Goal: Communication & Community: Answer question/provide support

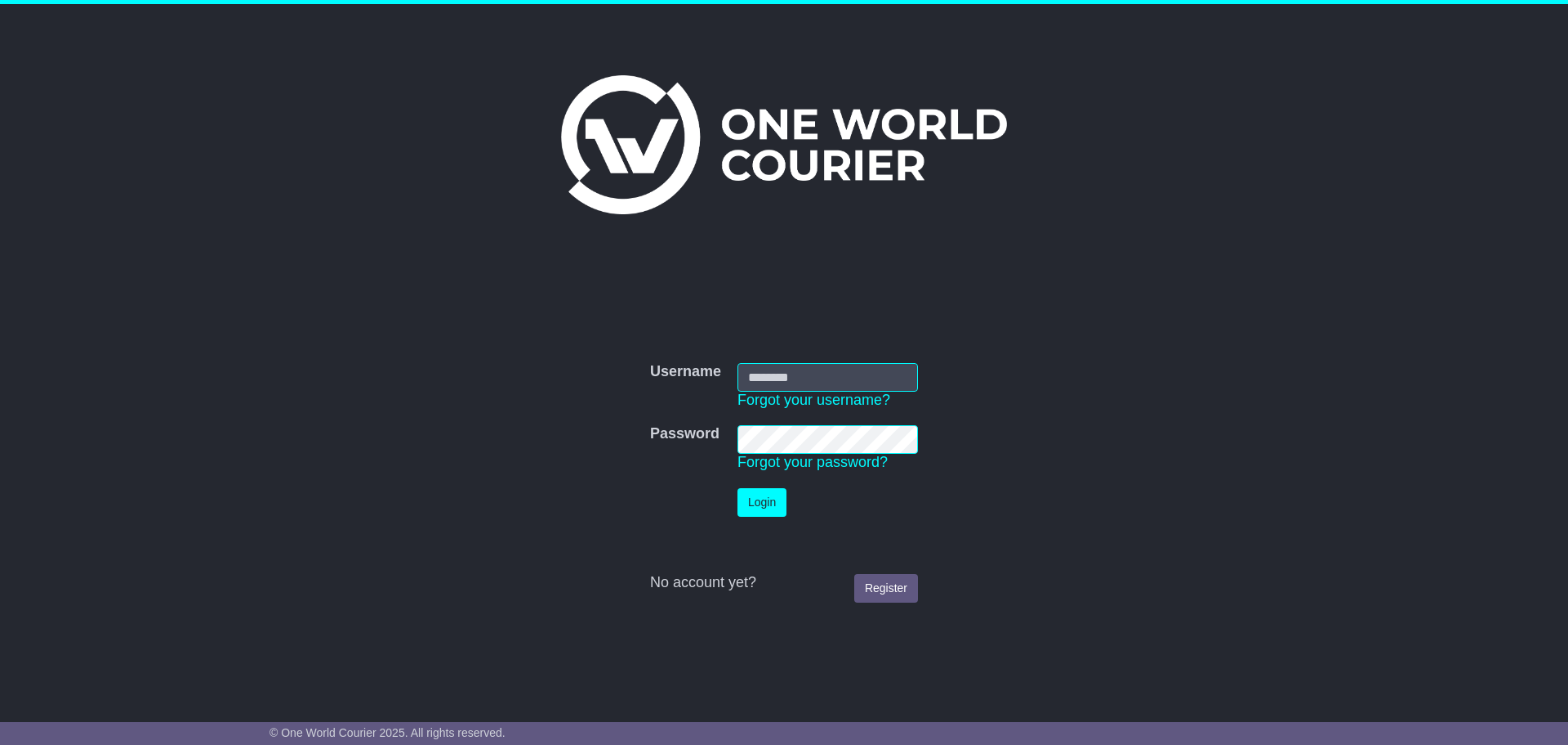
type input "**********"
click at [749, 506] on button "Login" at bounding box center [762, 502] width 49 height 29
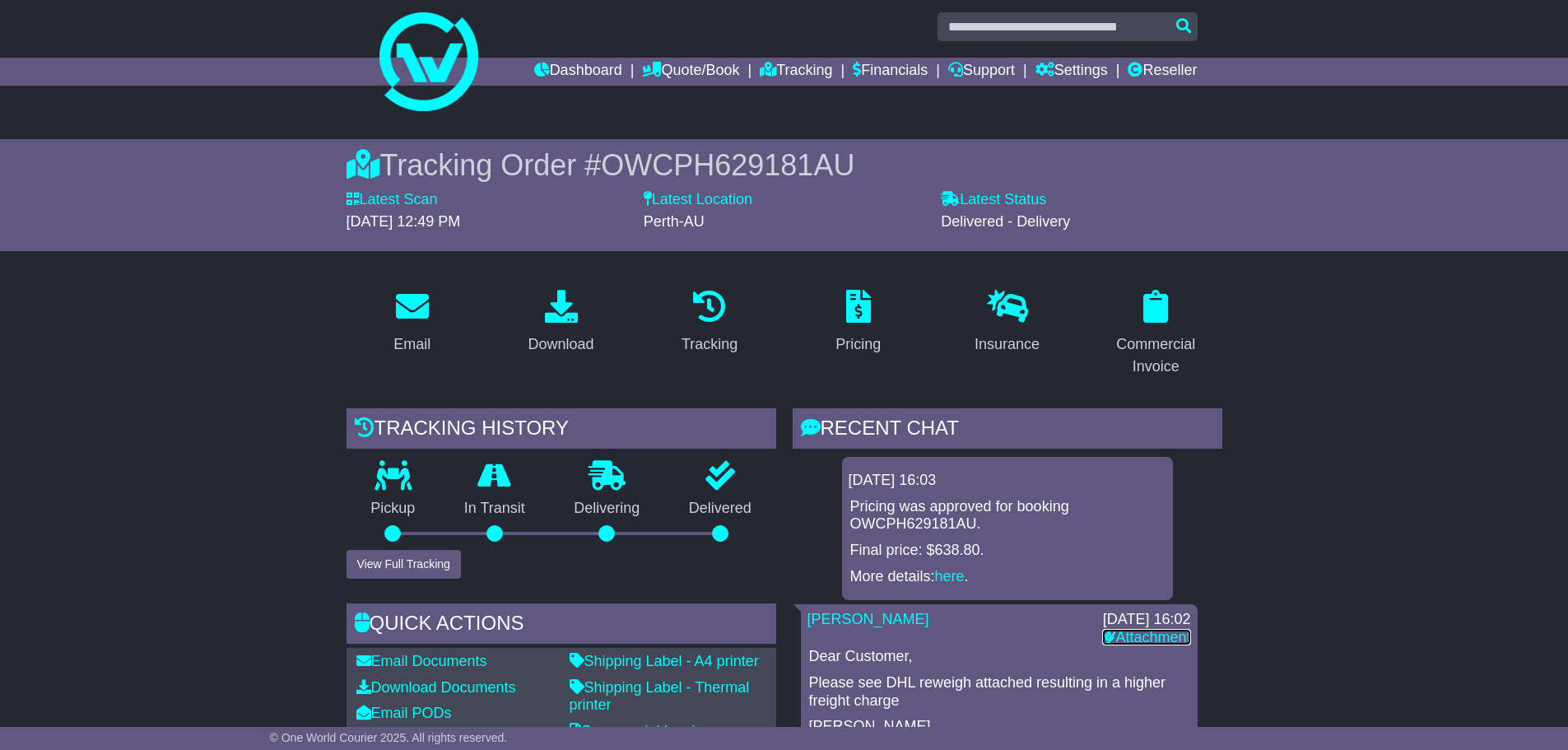
click at [1139, 634] on link "Attachment" at bounding box center [1146, 636] width 88 height 16
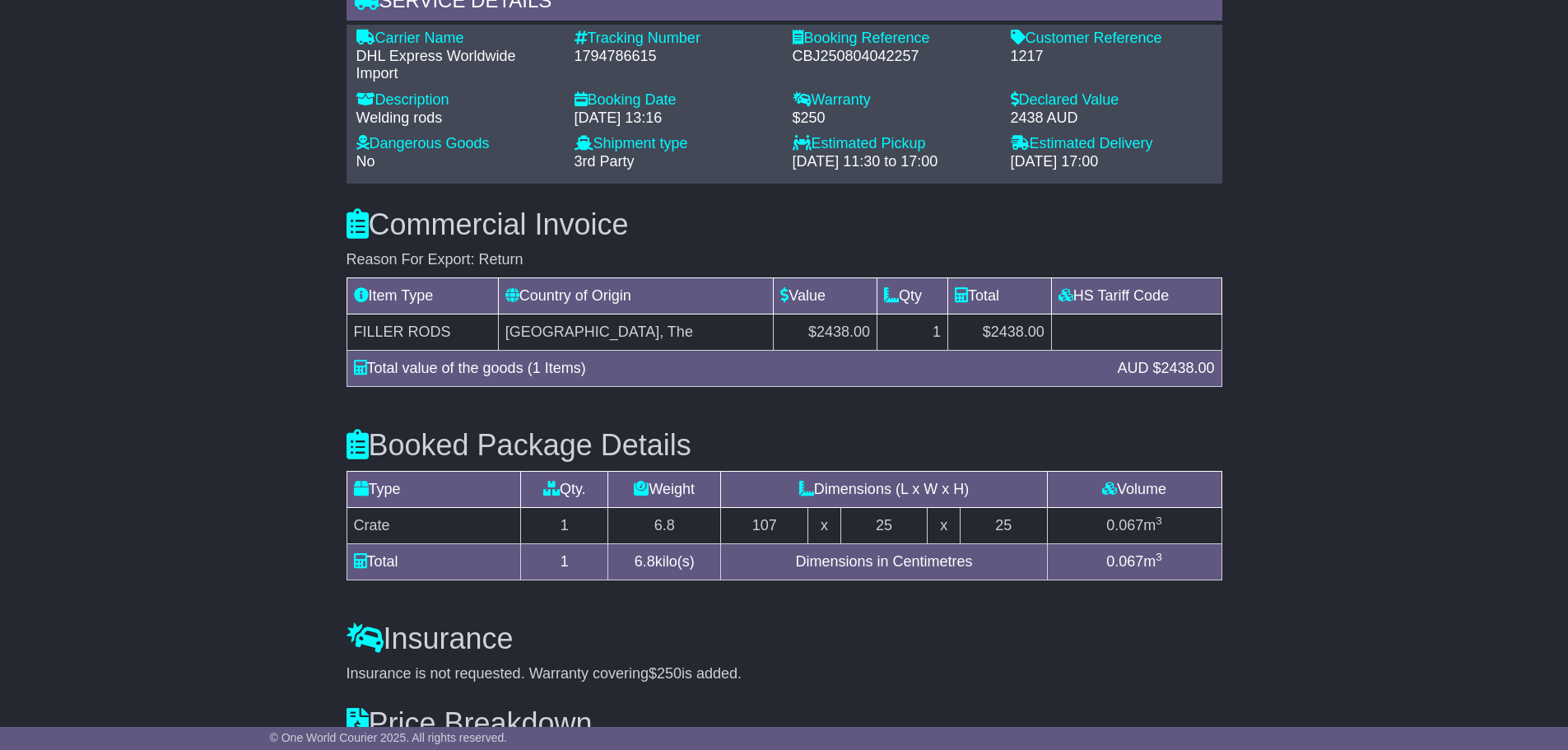
scroll to position [1078, 0]
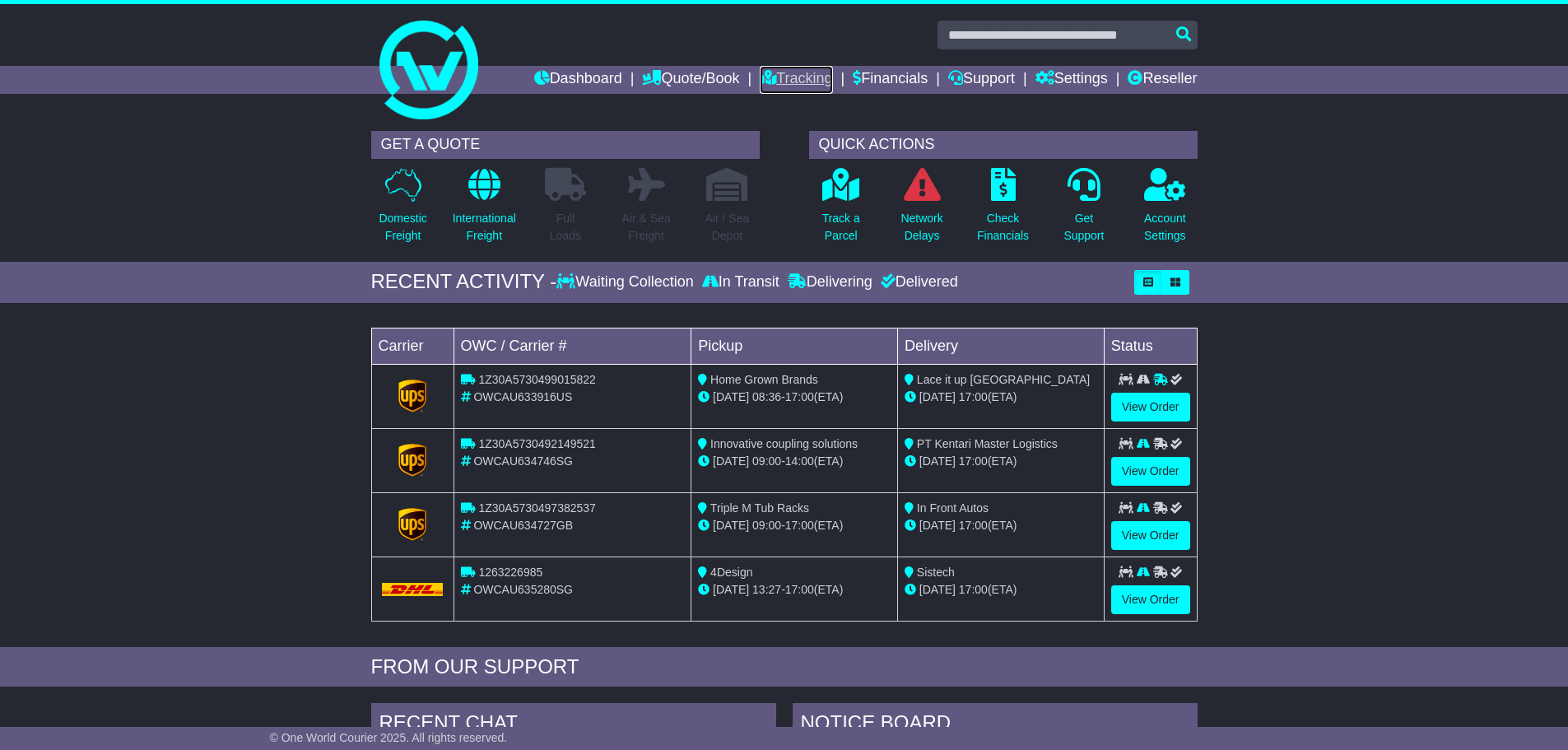
click at [771, 77] on link "Tracking" at bounding box center [796, 80] width 73 height 28
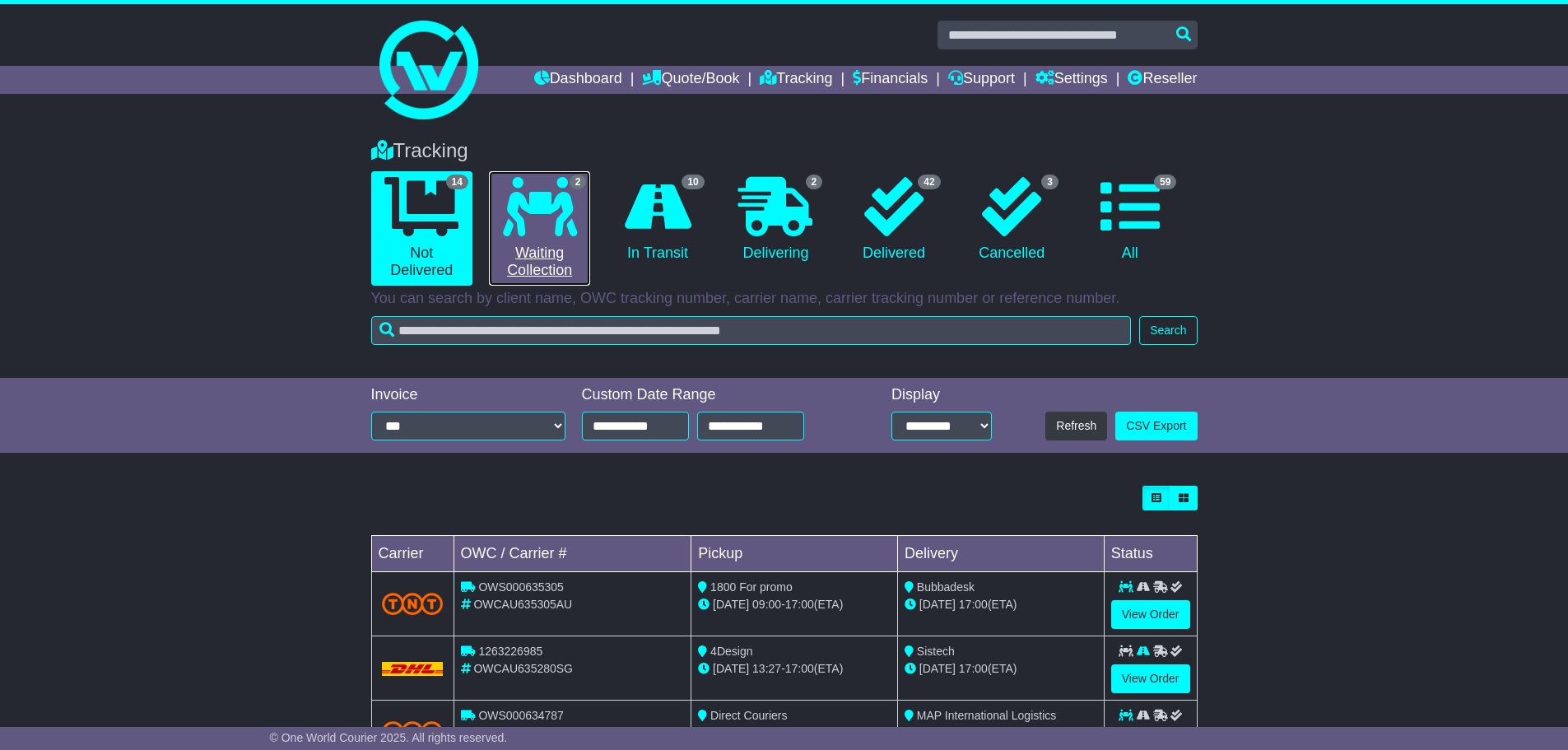
click at [562, 236] on link "2 Waiting Collection" at bounding box center [539, 228] width 101 height 114
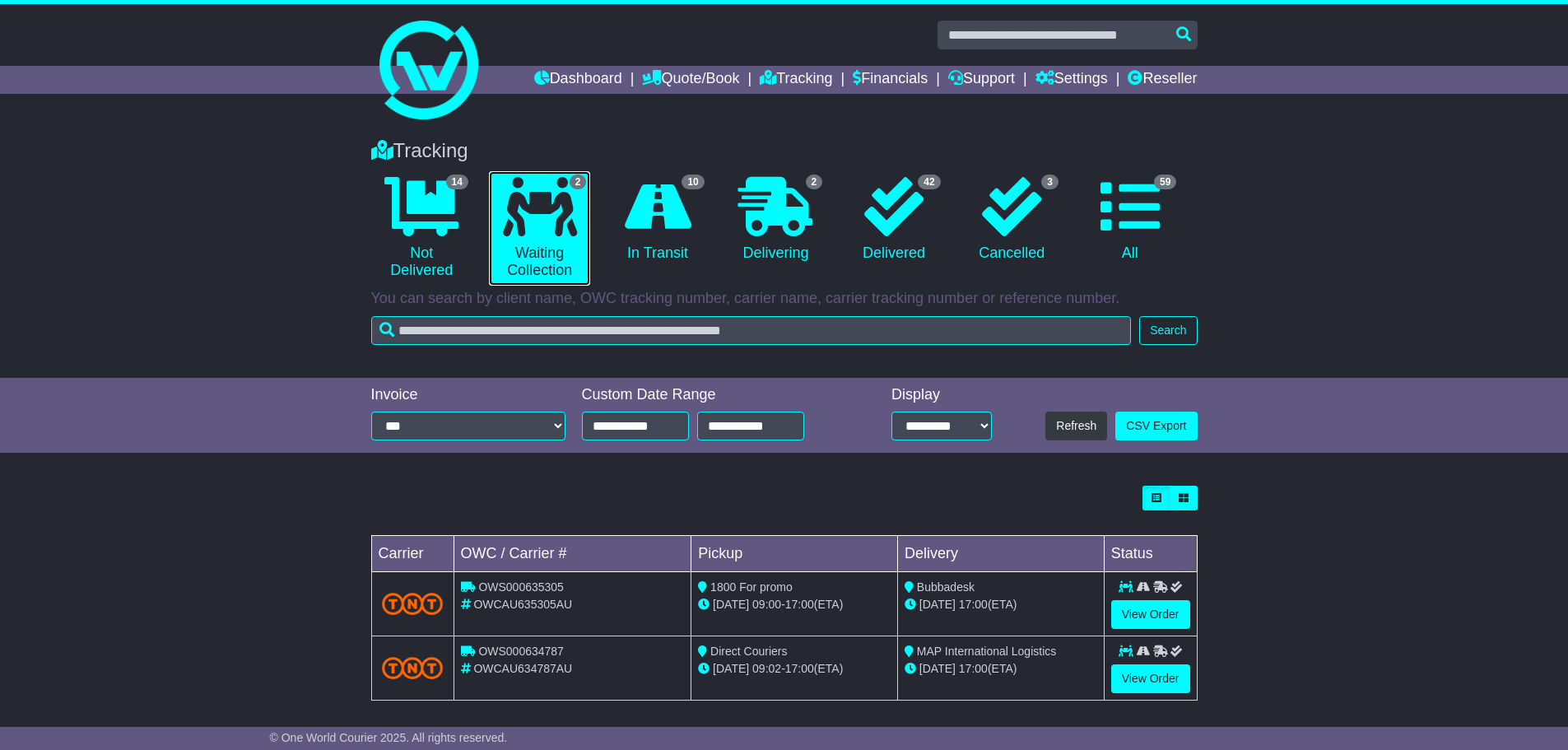
scroll to position [9, 0]
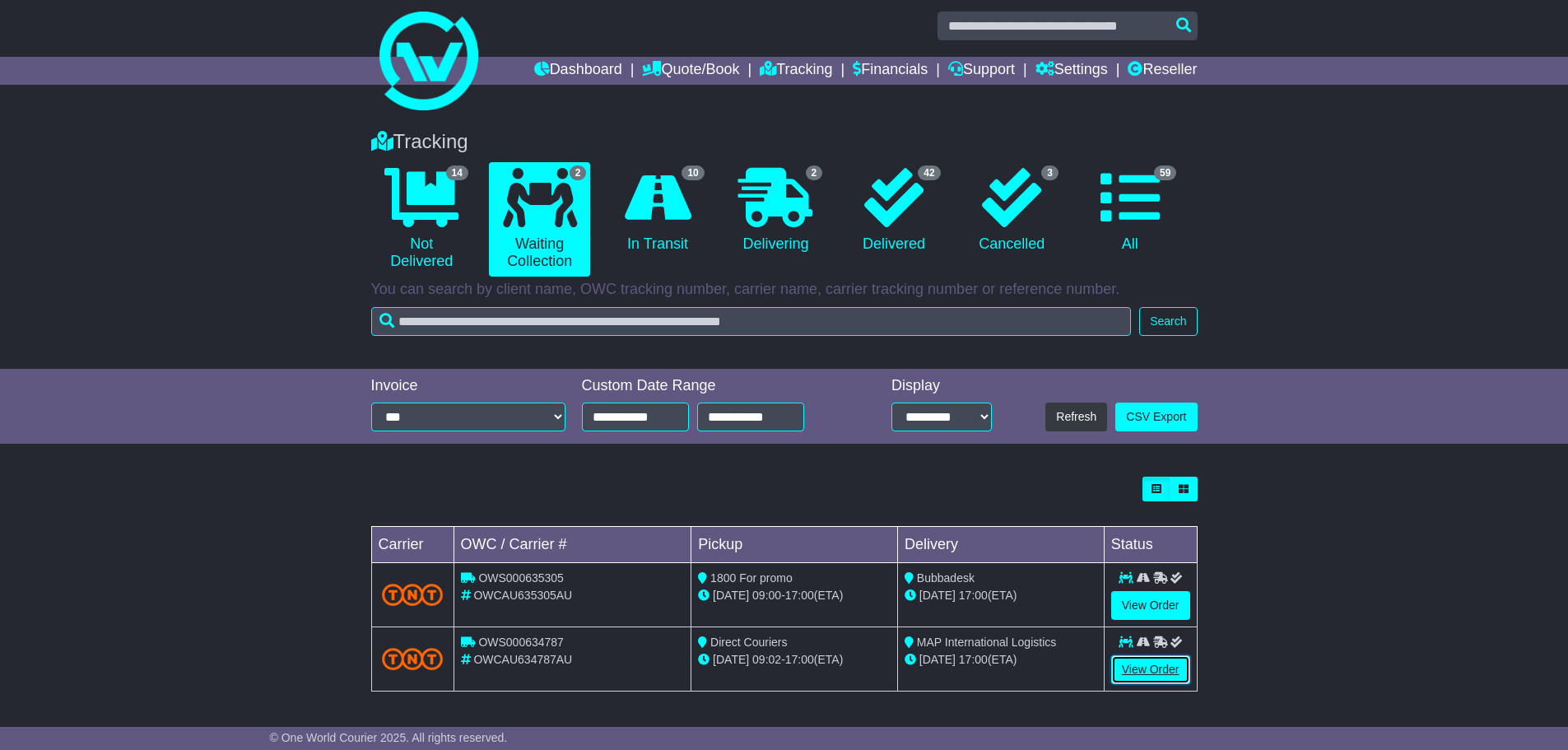
click at [1162, 671] on link "View Order" at bounding box center [1150, 669] width 79 height 29
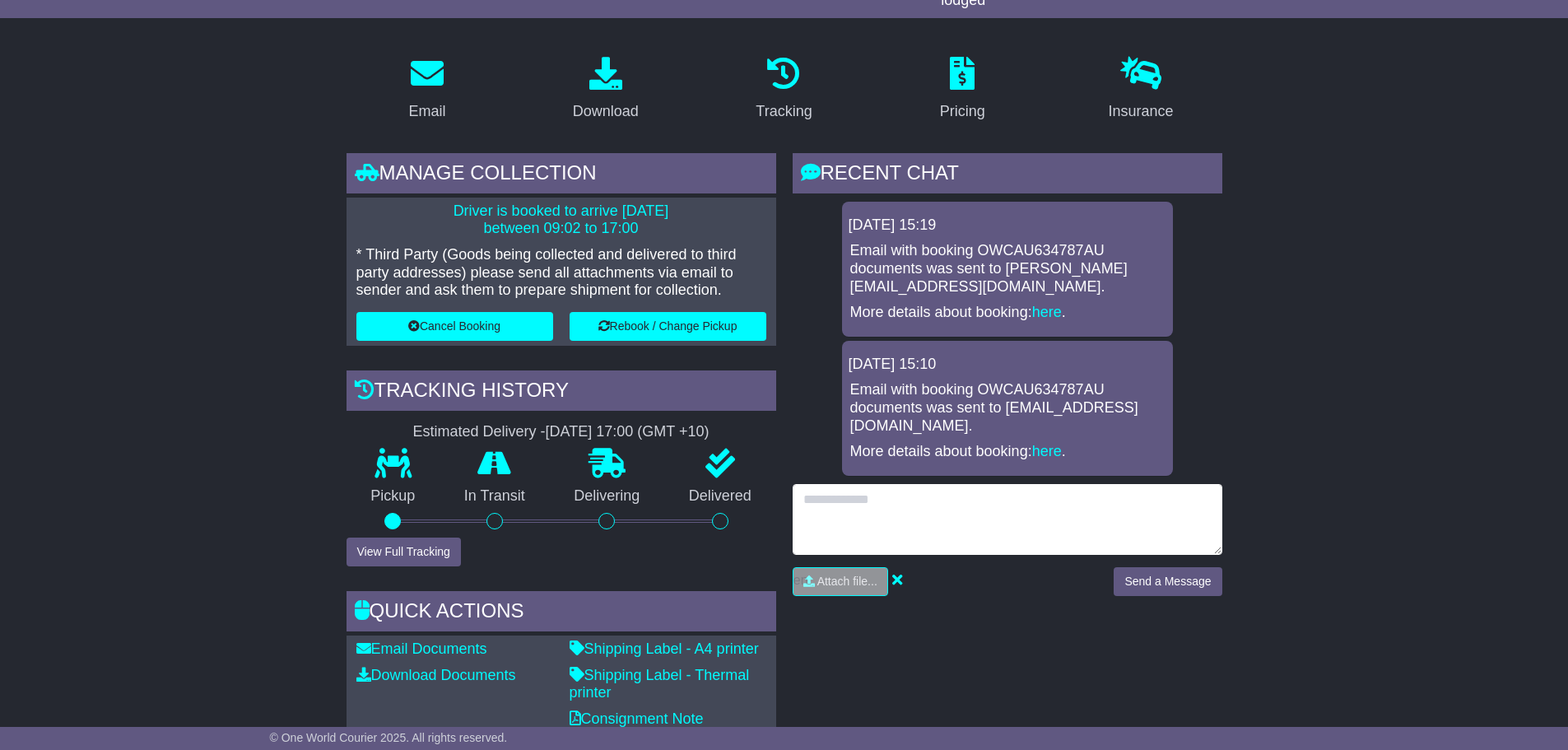
click at [982, 514] on textarea at bounding box center [1007, 519] width 430 height 71
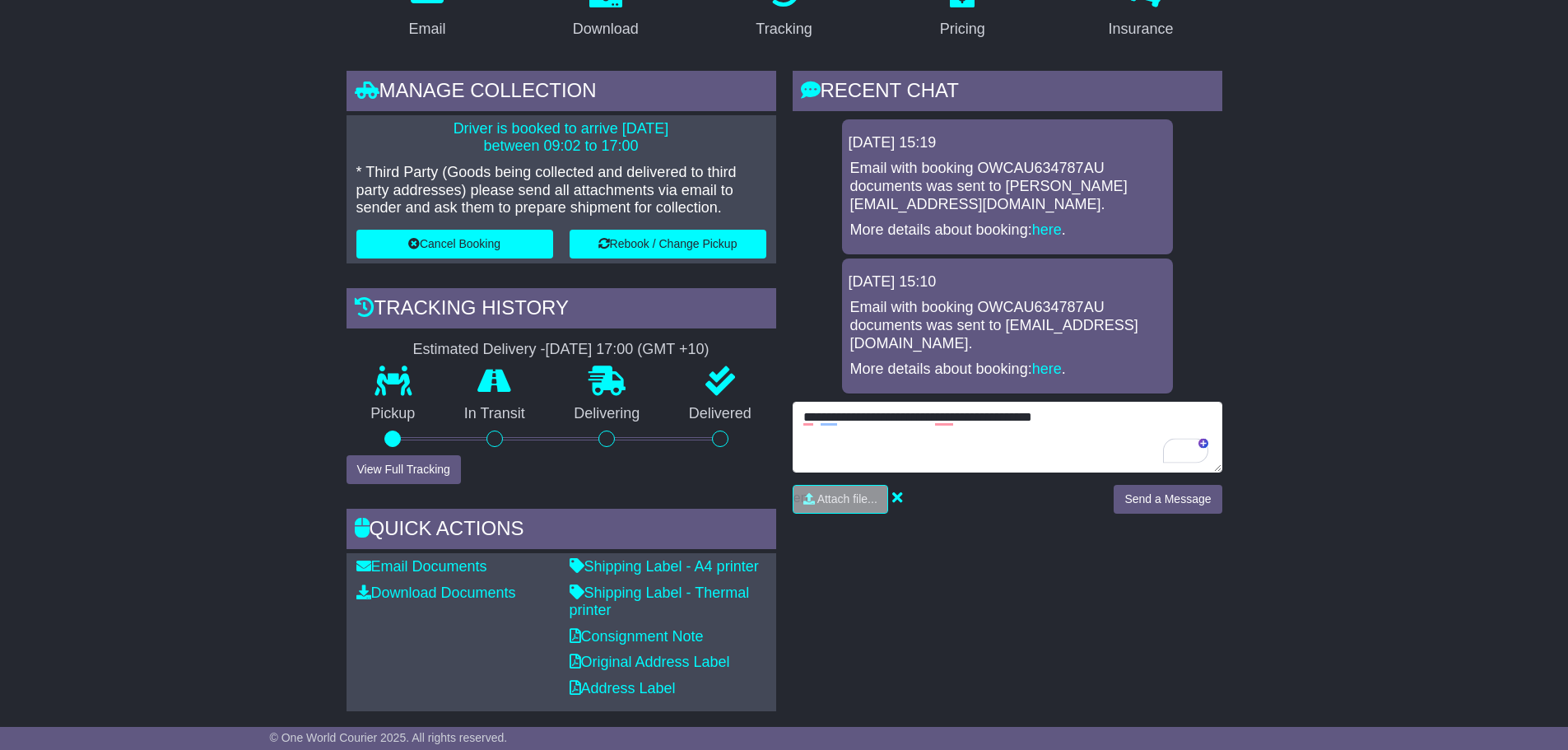
type textarea "**********"
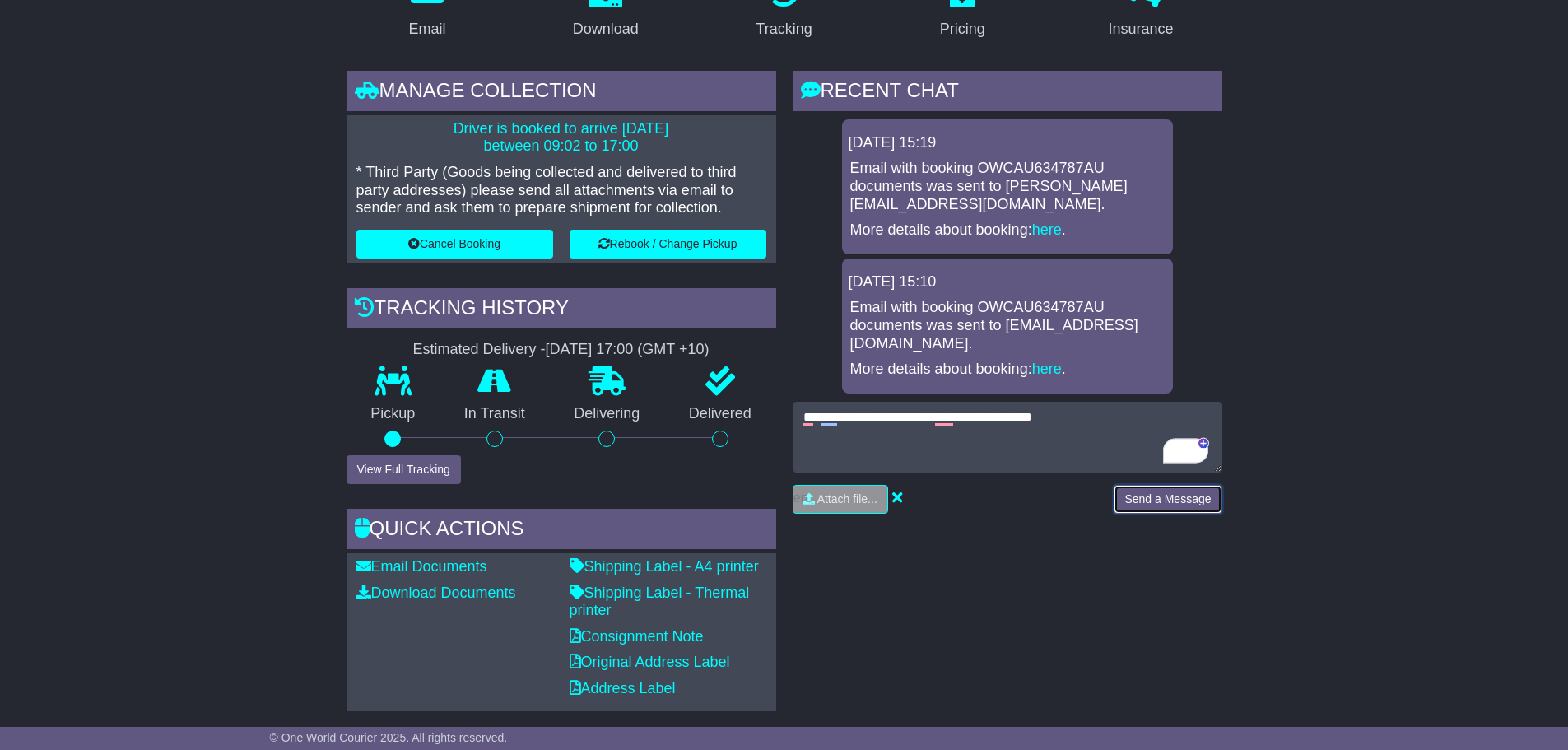
click at [1170, 497] on button "Send a Message" at bounding box center [1167, 500] width 108 height 29
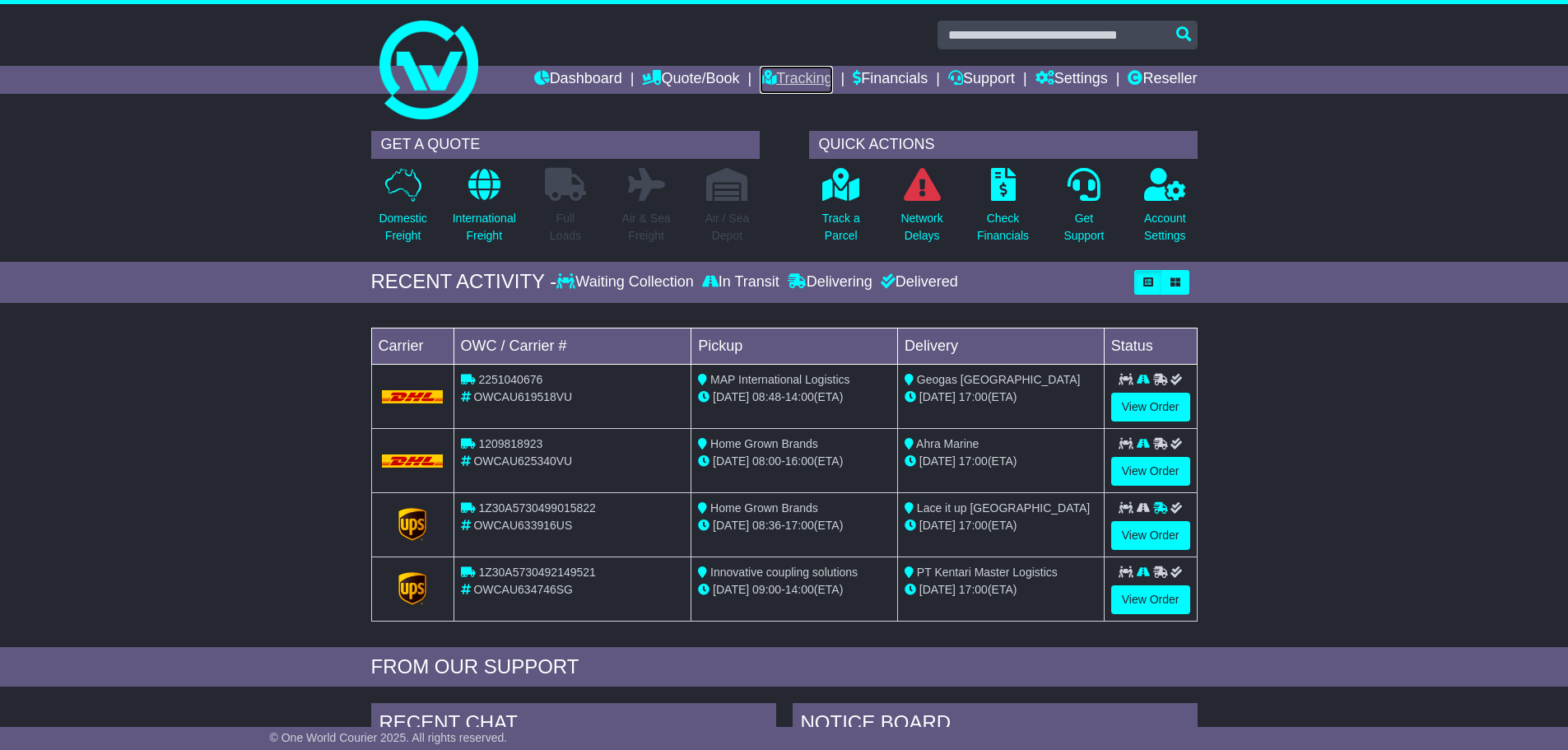
click at [800, 78] on link "Tracking" at bounding box center [796, 80] width 73 height 28
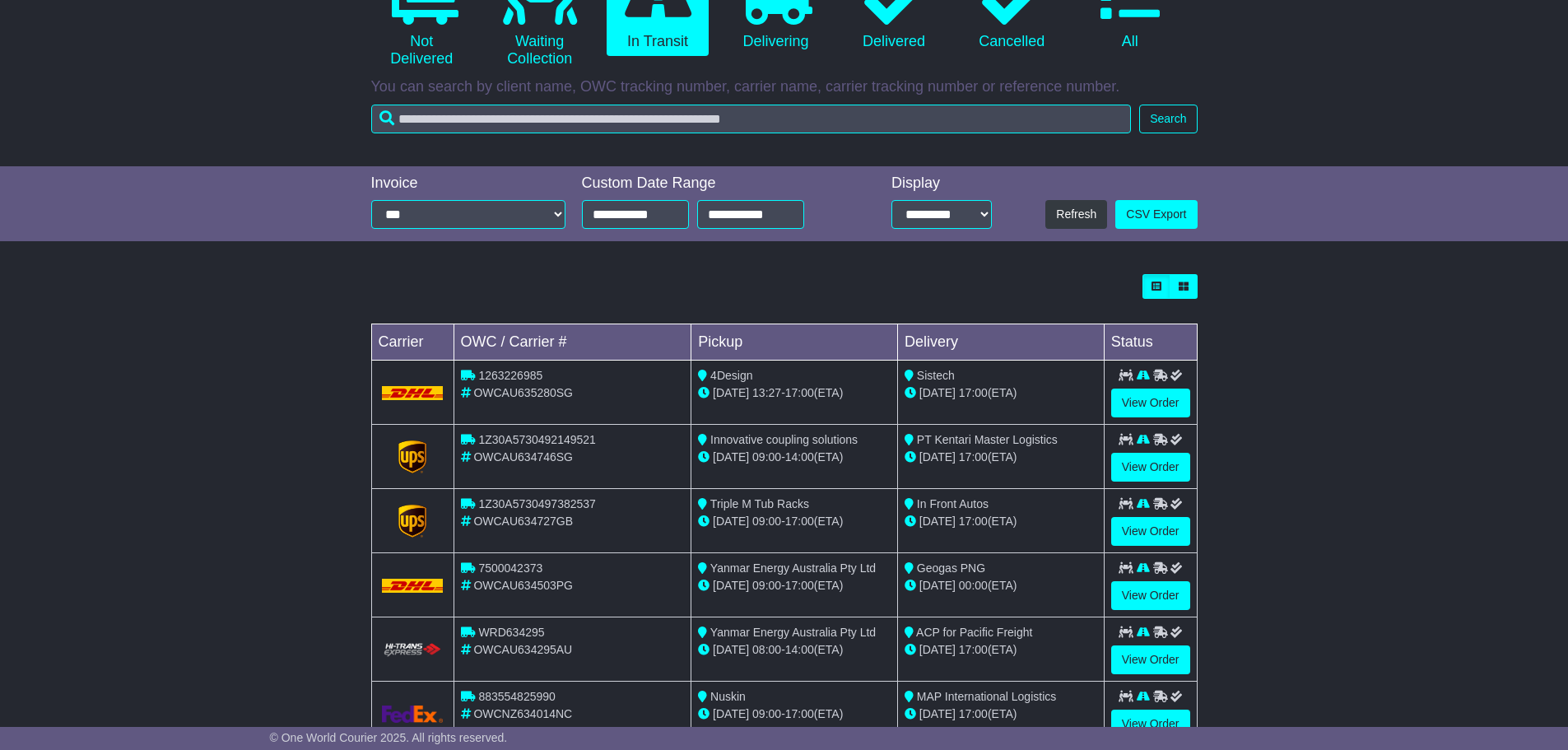
scroll to position [246, 0]
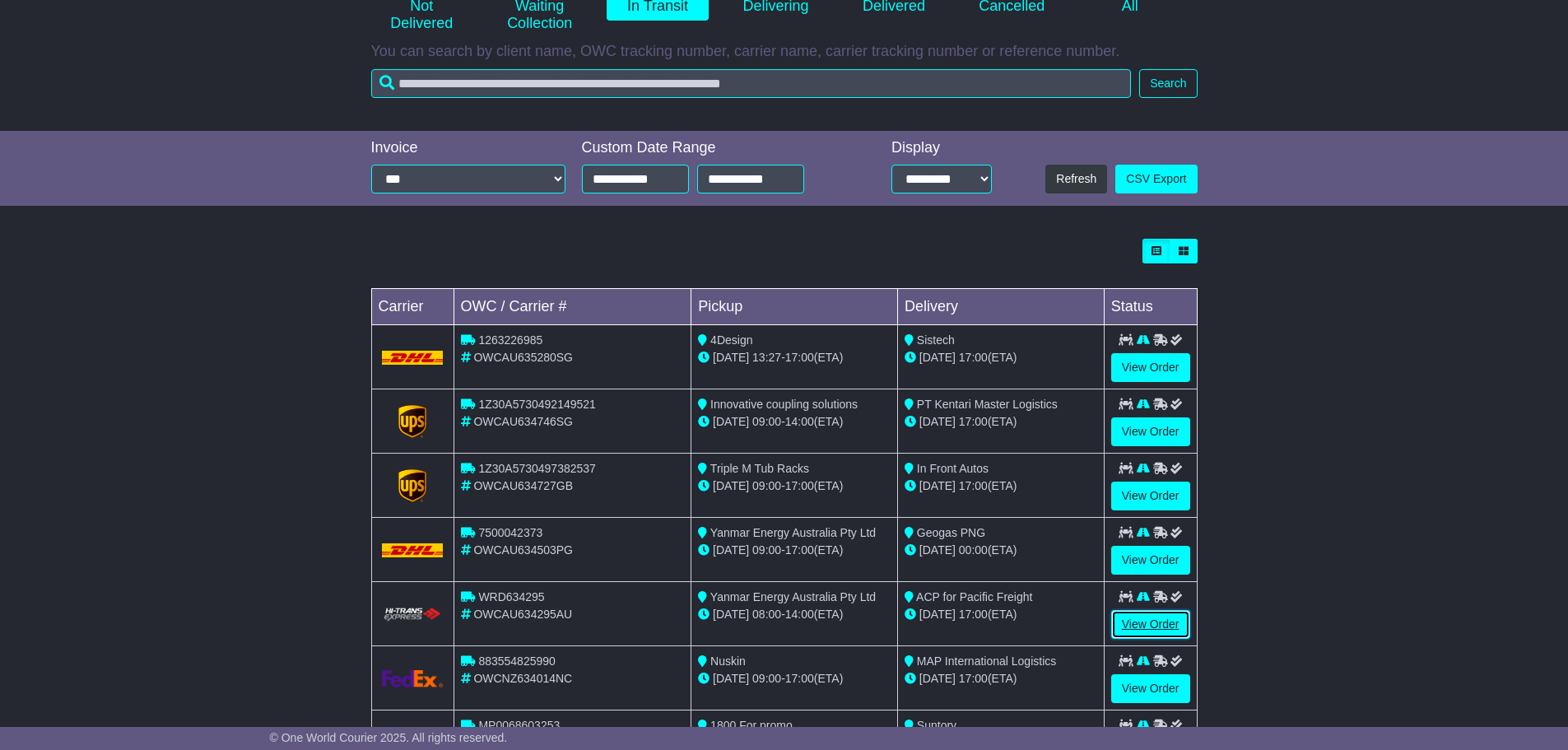
click at [1129, 616] on link "View Order" at bounding box center [1150, 624] width 79 height 29
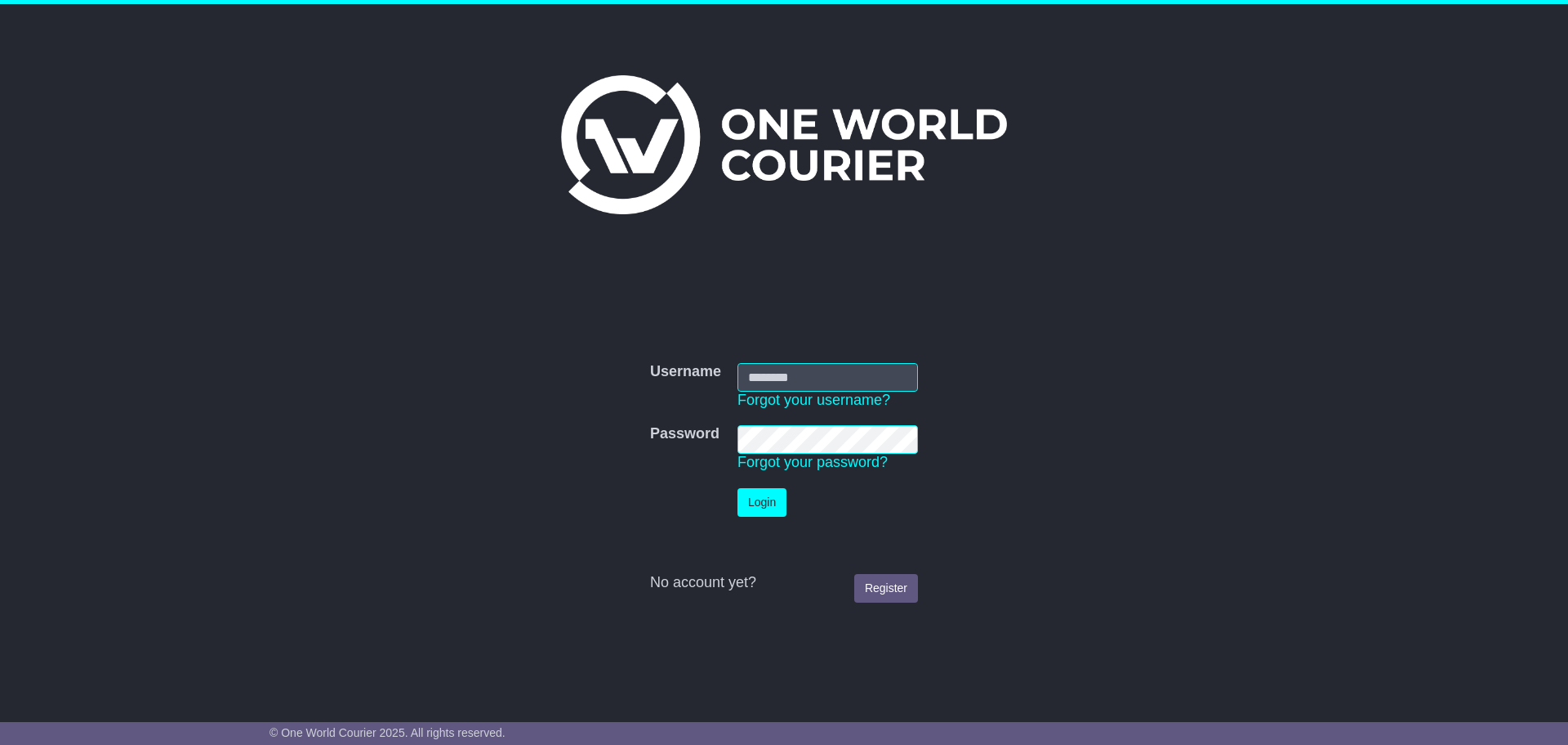
type input "**********"
drag, startPoint x: 0, startPoint y: 0, endPoint x: 761, endPoint y: 503, distance: 912.2
click at [761, 503] on button "Login" at bounding box center [762, 502] width 49 height 29
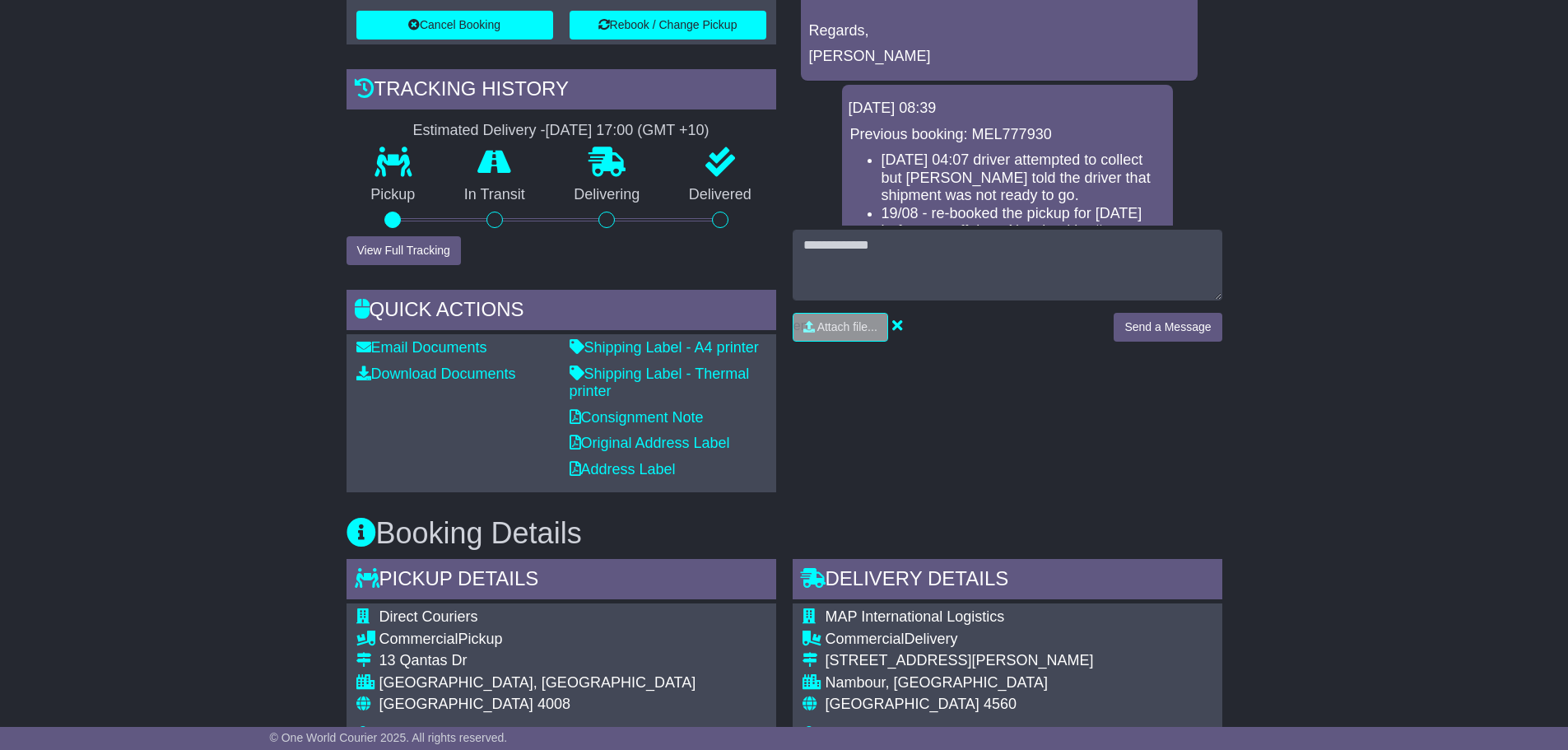
scroll to position [329, 0]
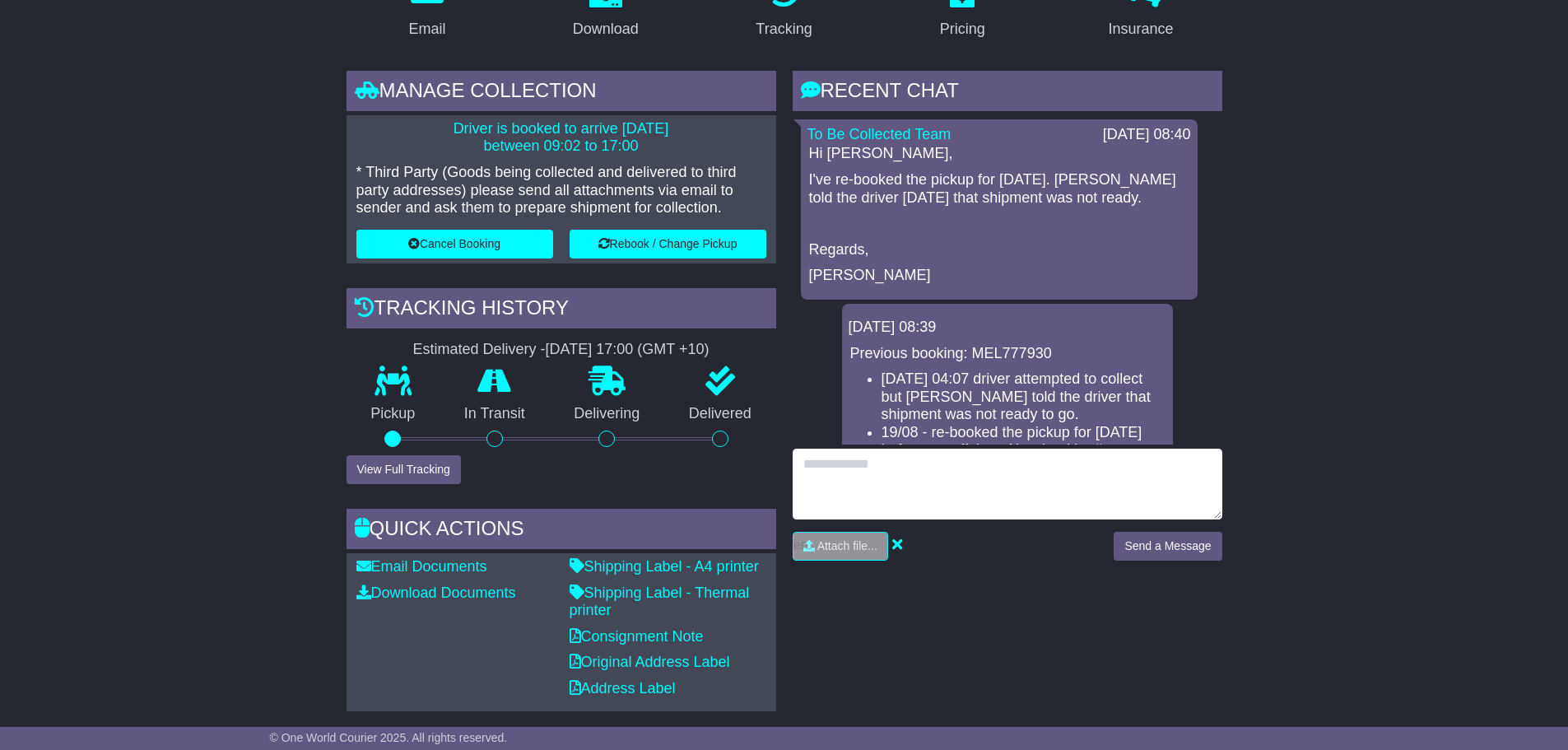
click at [986, 464] on textarea at bounding box center [1007, 483] width 430 height 71
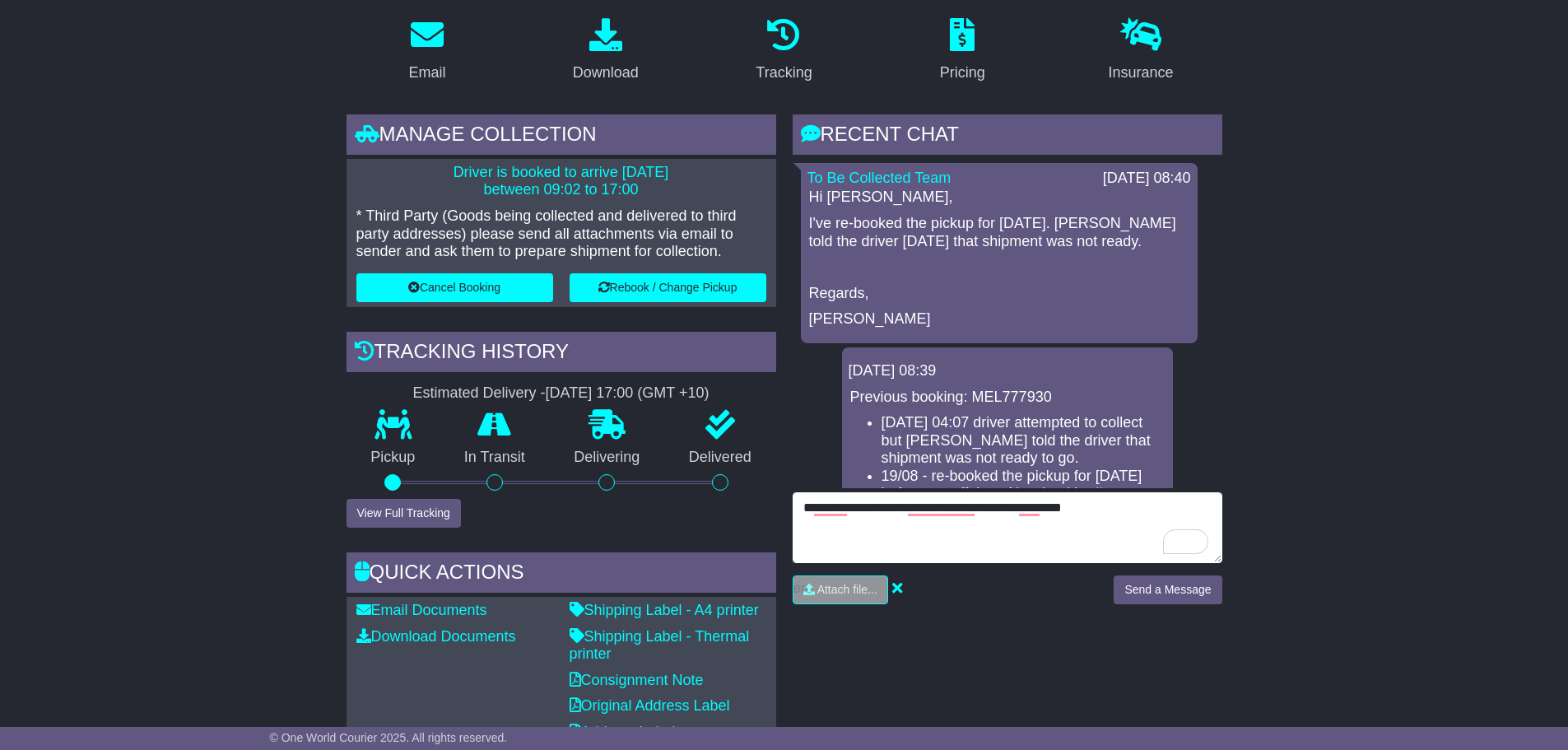
scroll to position [494, 0]
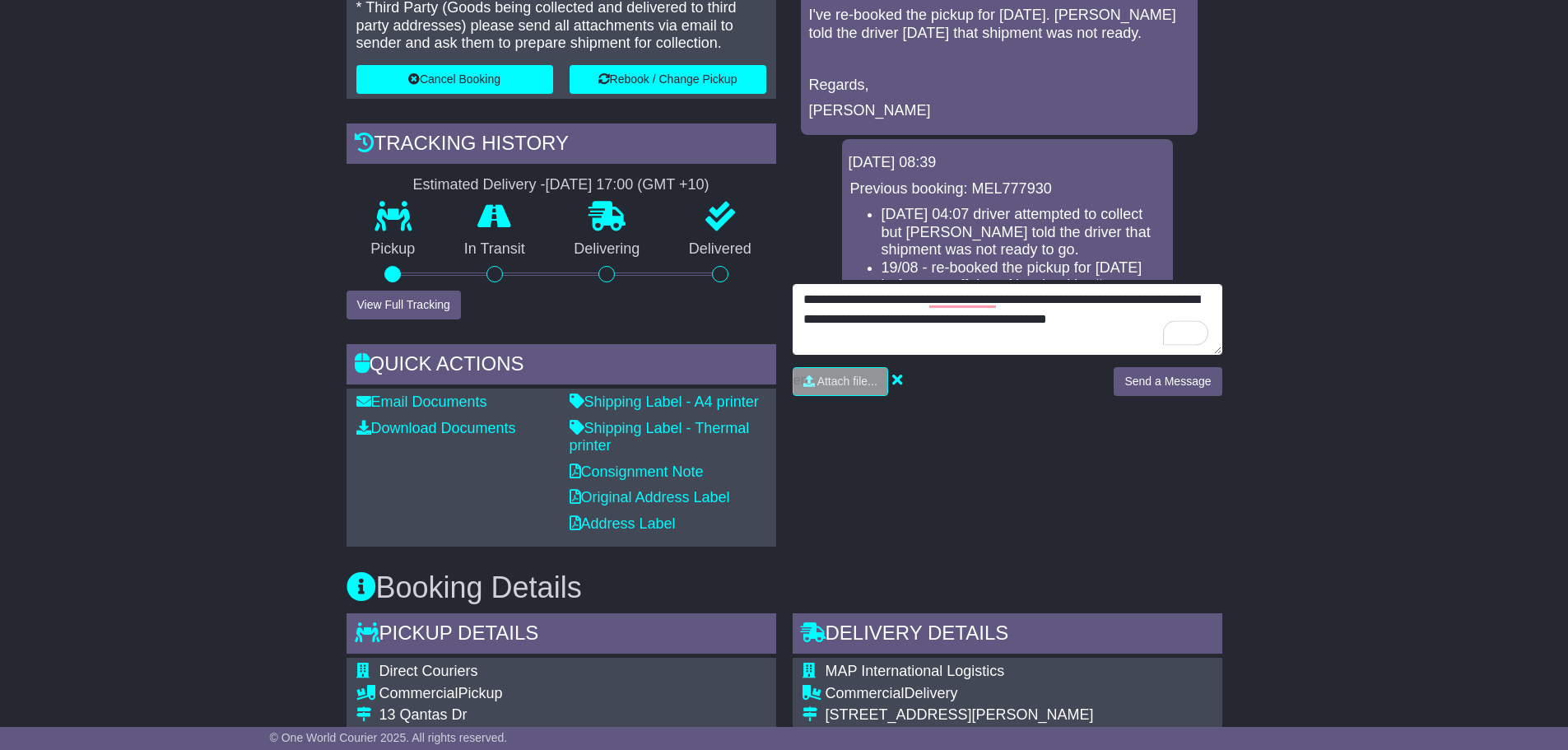
type textarea "**********"
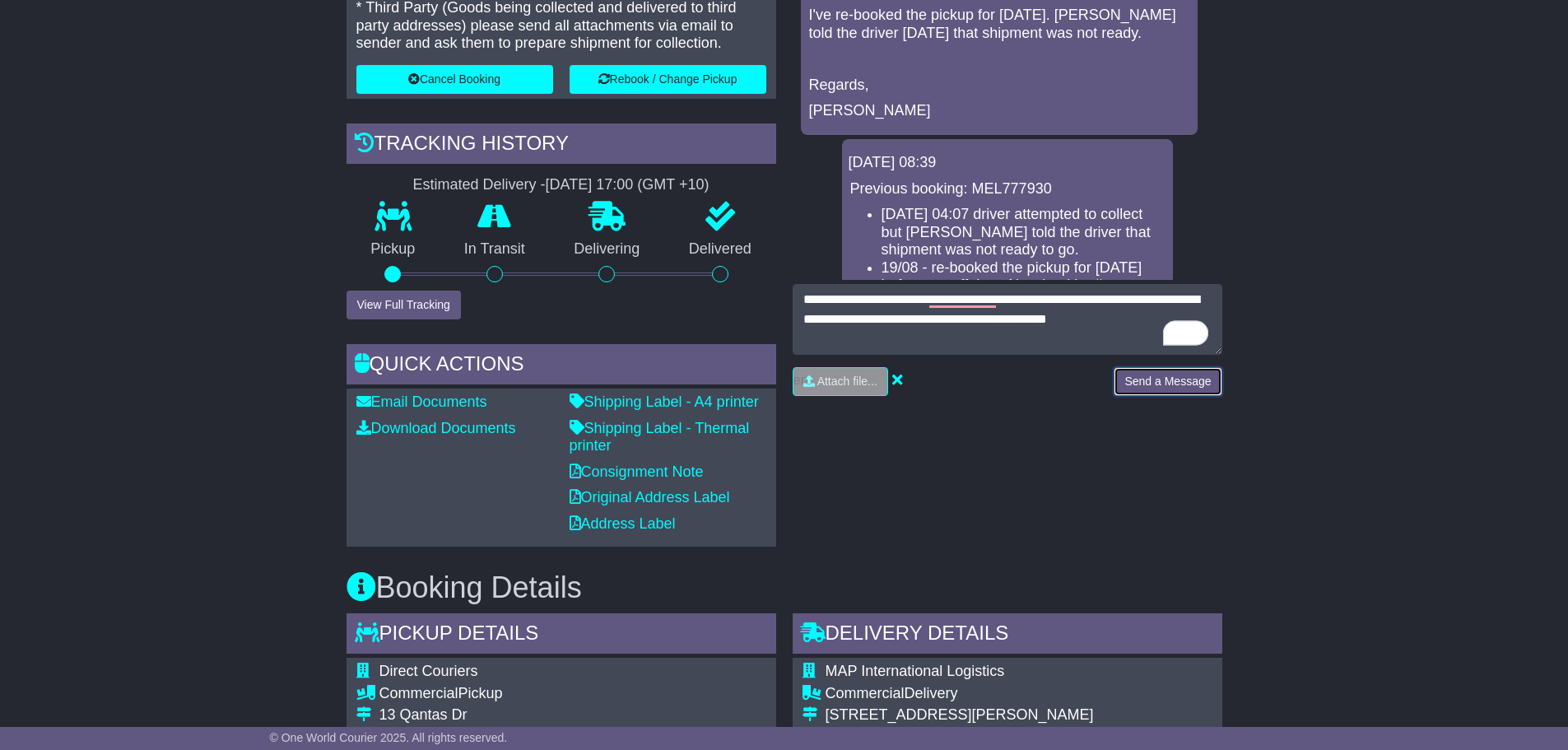
click at [1168, 383] on button "Send a Message" at bounding box center [1167, 381] width 108 height 29
